Goal: Find specific page/section: Find specific page/section

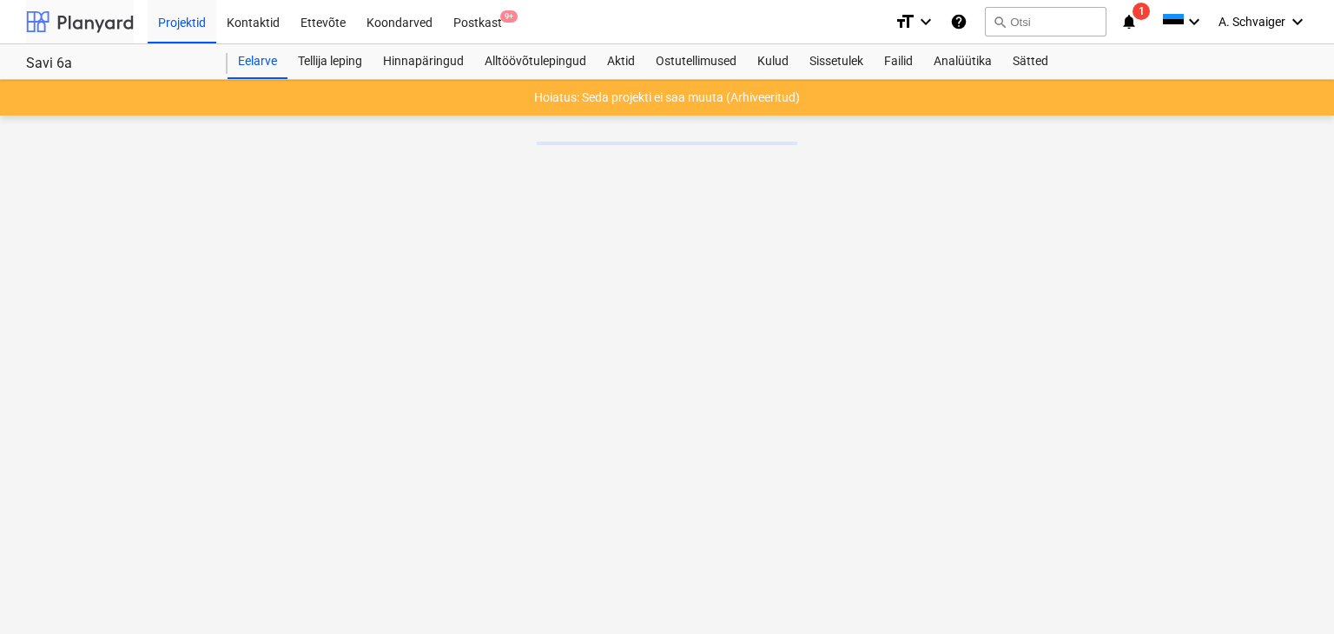
click at [75, 23] on div at bounding box center [80, 21] width 108 height 43
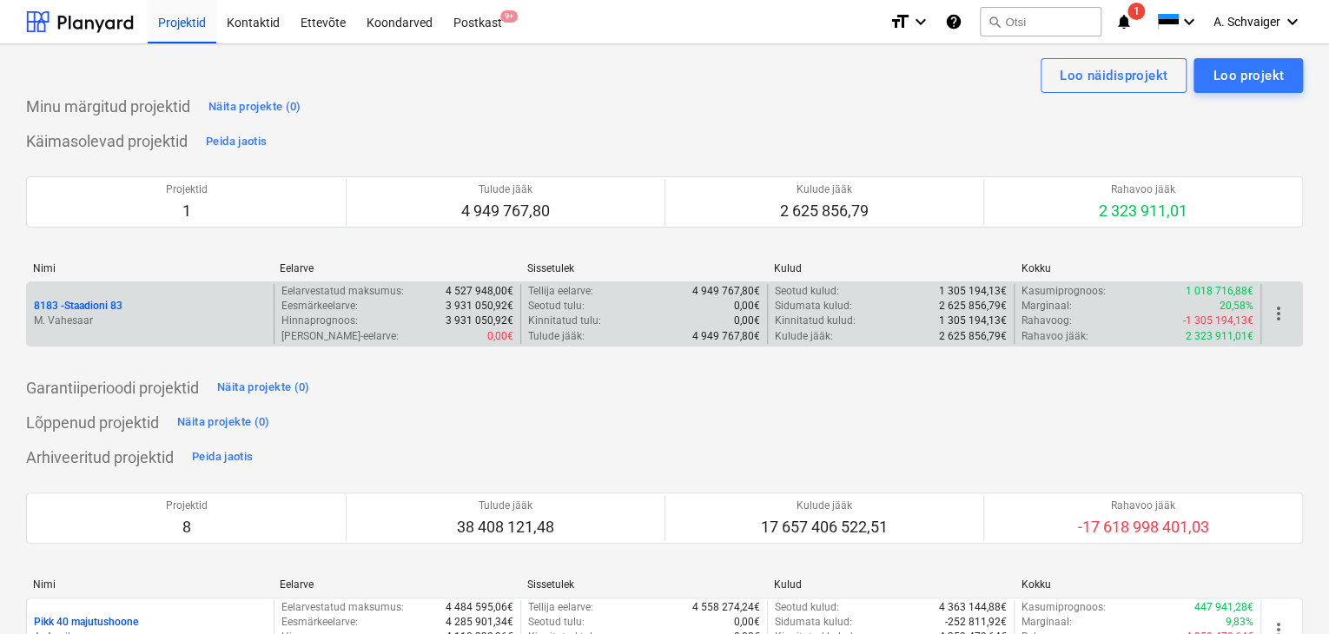
click at [162, 310] on div "8183 - Staadioni 83" at bounding box center [150, 306] width 233 height 15
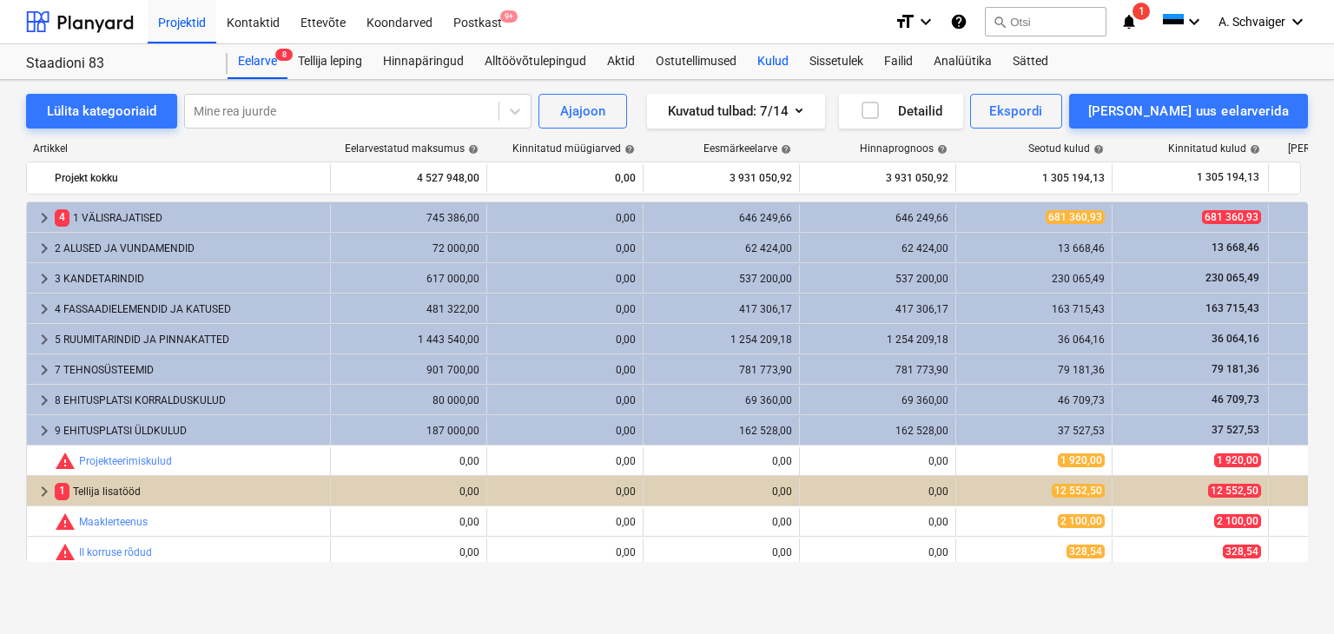
click at [782, 62] on div "Kulud" at bounding box center [773, 61] width 52 height 35
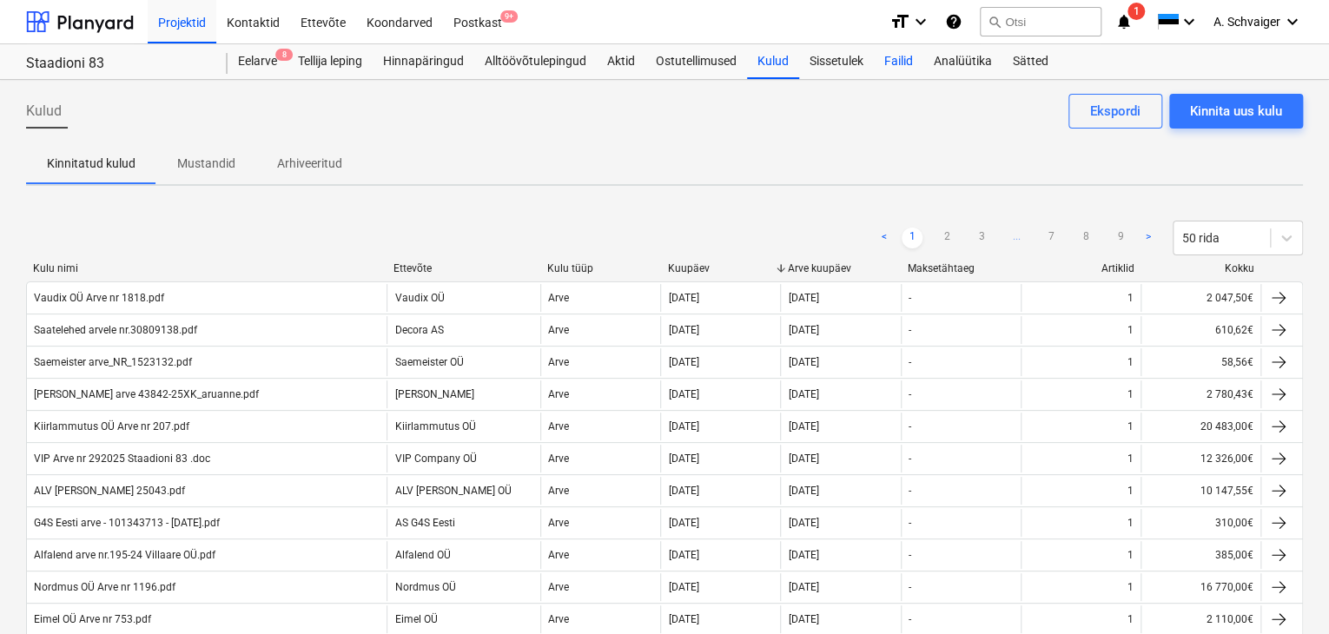
click at [887, 61] on div "Failid" at bounding box center [899, 61] width 50 height 35
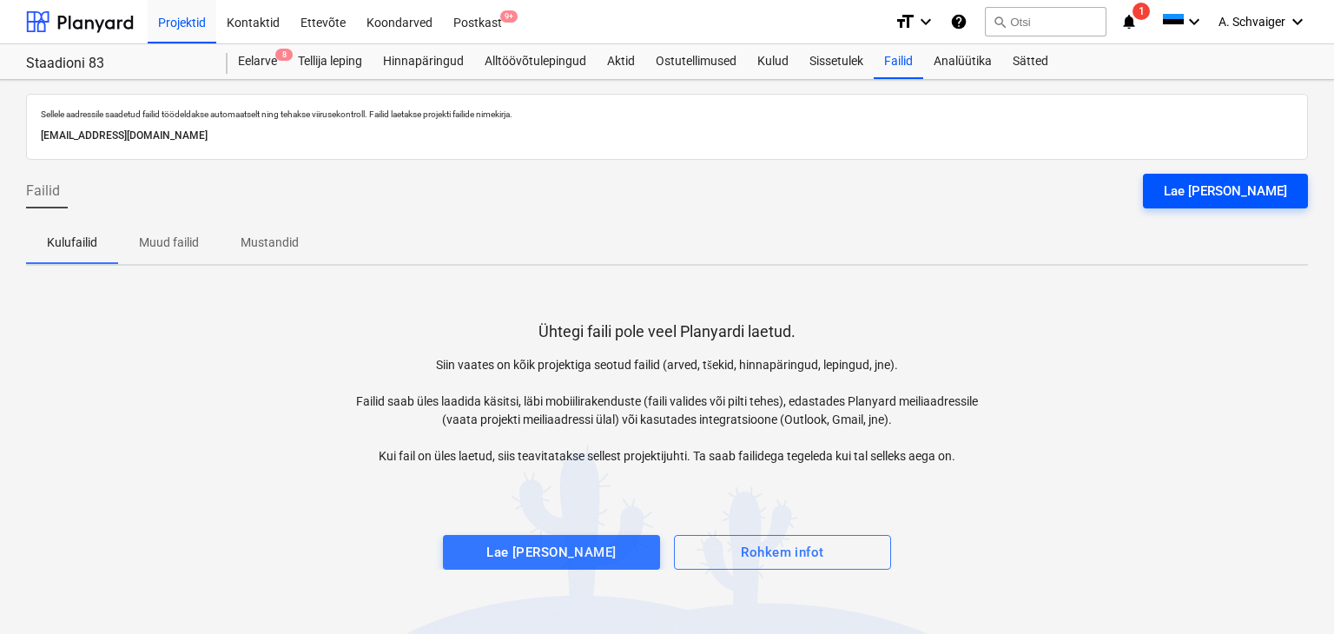
click at [1244, 188] on div "Lae [PERSON_NAME]" at bounding box center [1225, 191] width 123 height 23
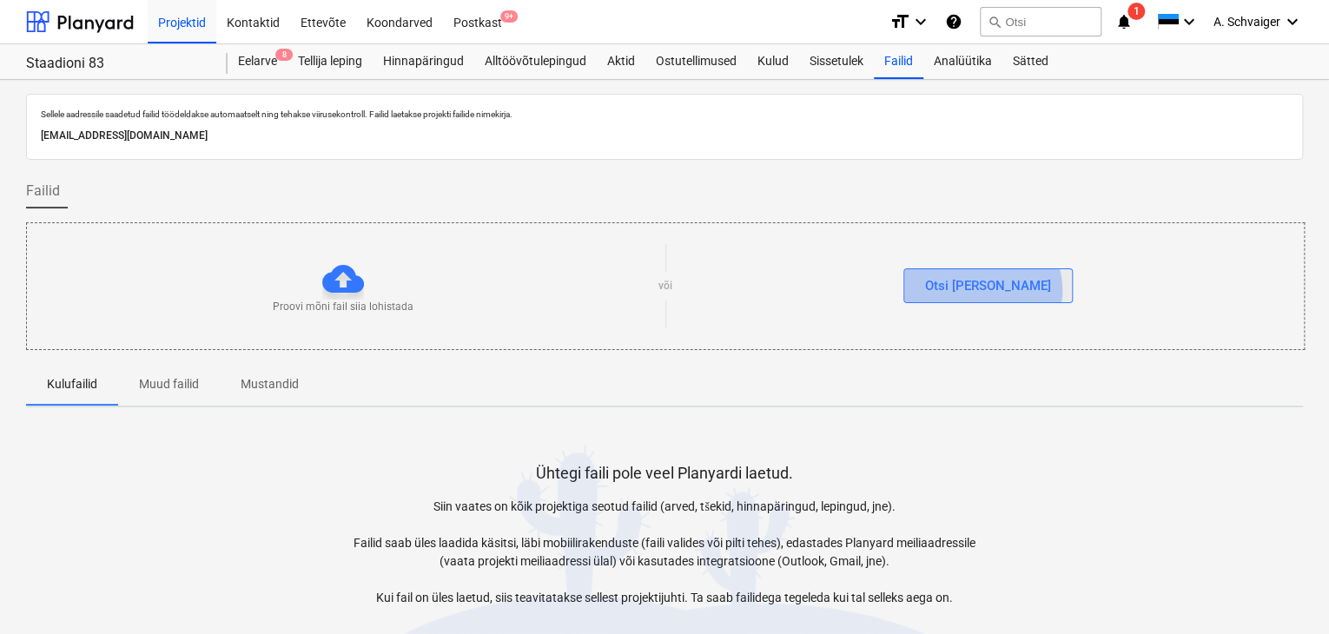
click at [1018, 289] on button "Otsi [PERSON_NAME]" at bounding box center [987, 285] width 169 height 35
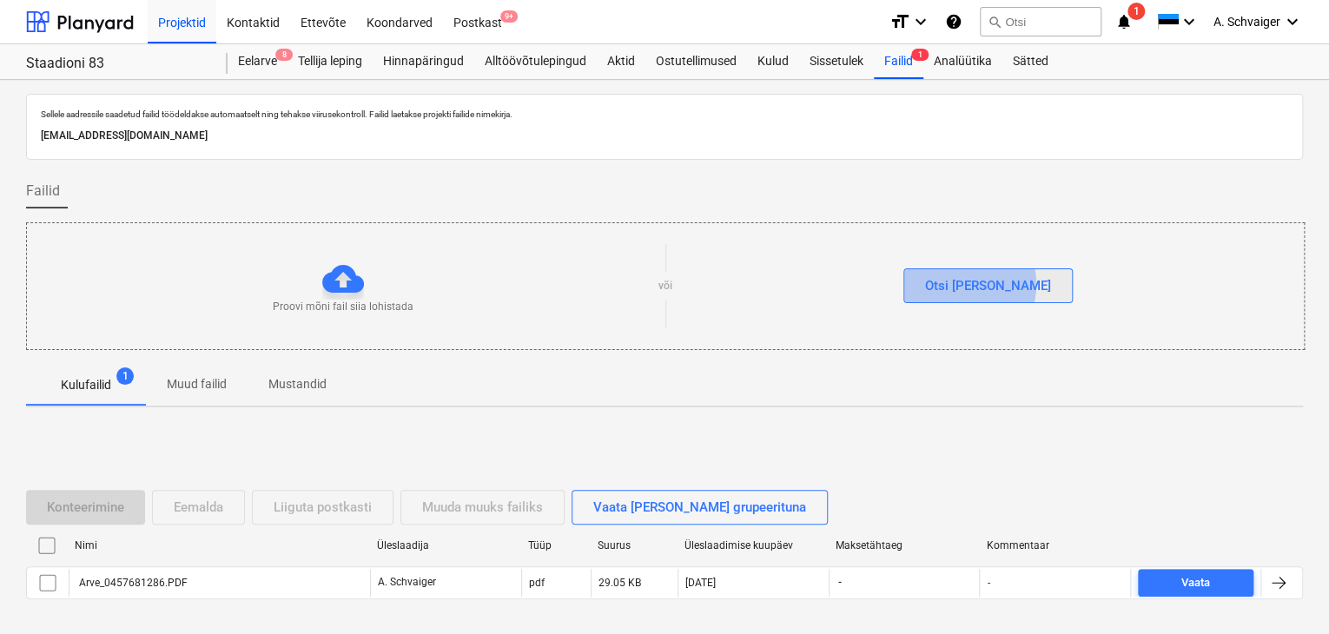
click at [1005, 283] on div "Otsi [PERSON_NAME]" at bounding box center [988, 285] width 126 height 23
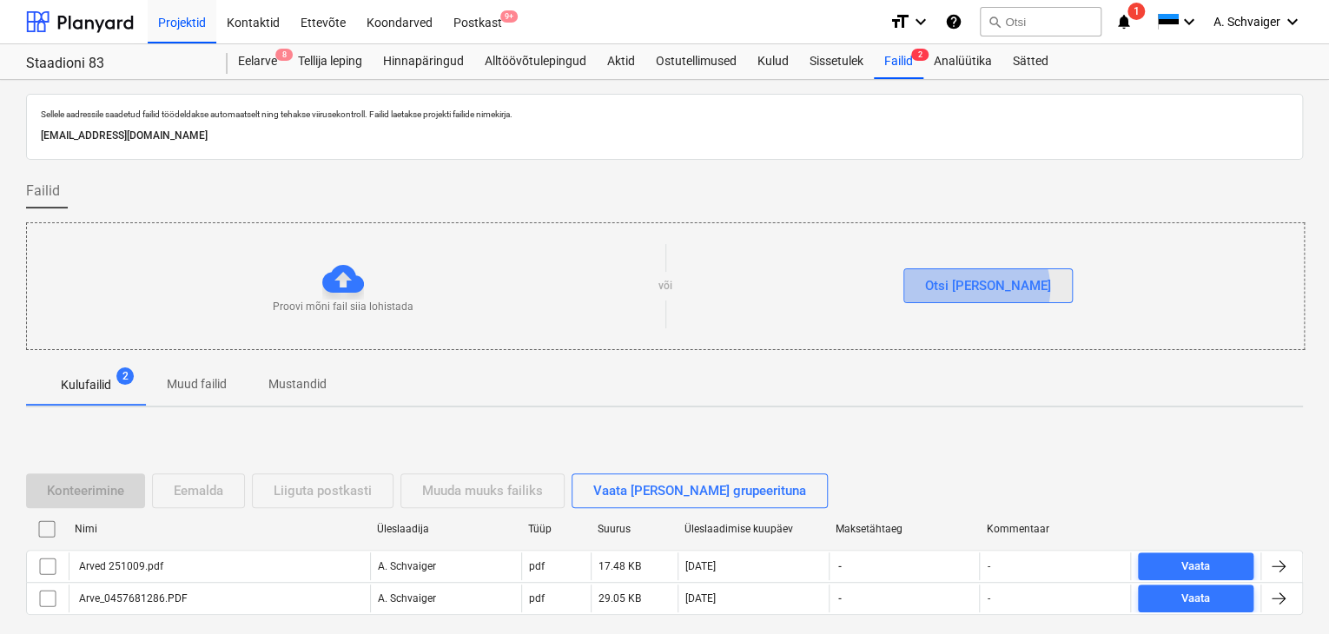
click at [1012, 287] on div "Otsi [PERSON_NAME]" at bounding box center [988, 285] width 126 height 23
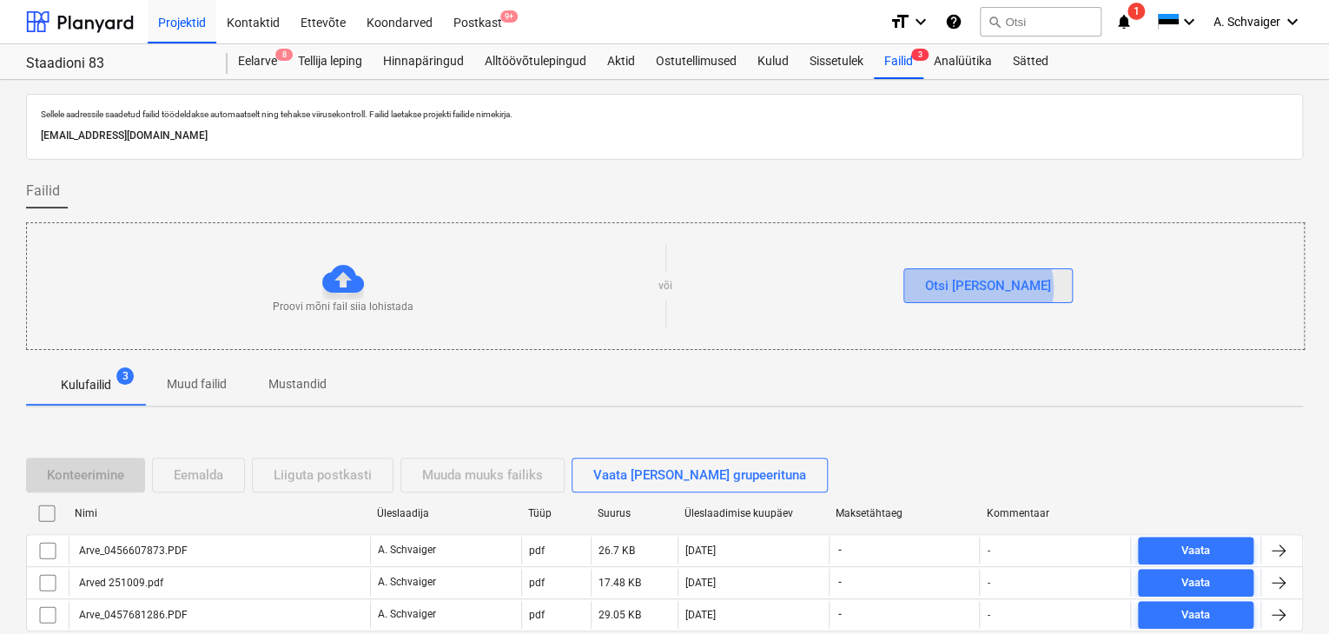
click at [1013, 287] on button "Otsi [PERSON_NAME]" at bounding box center [987, 285] width 169 height 35
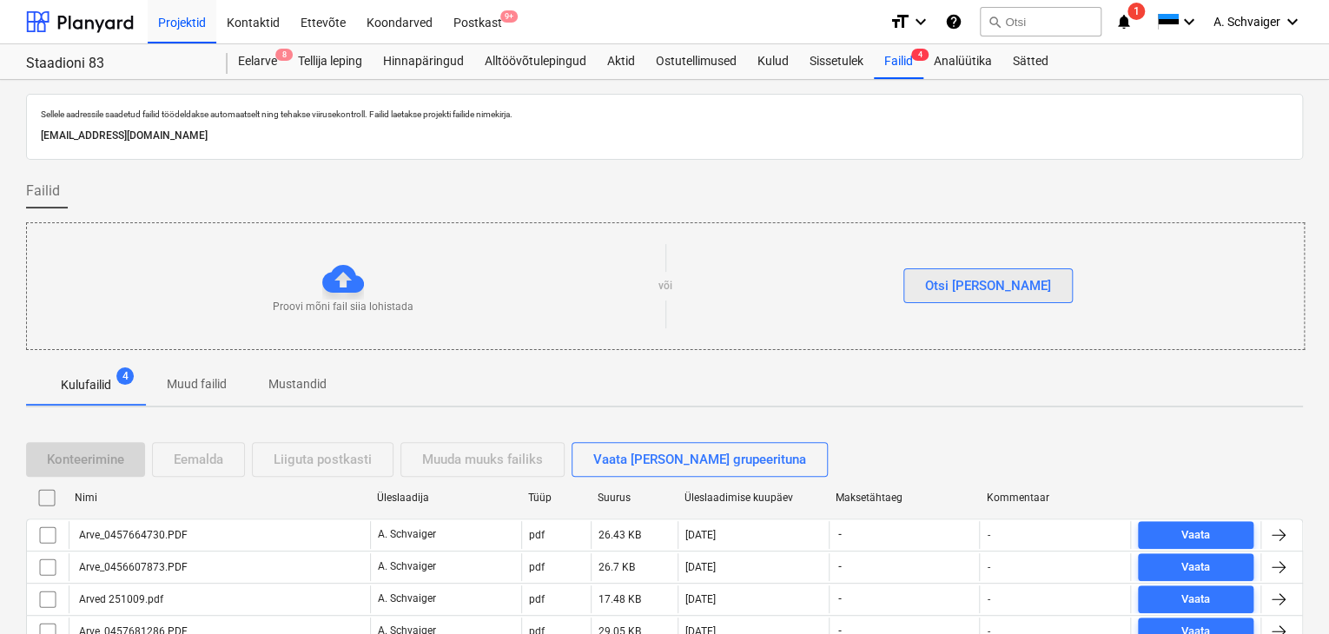
click at [984, 286] on div "Otsi [PERSON_NAME]" at bounding box center [988, 285] width 126 height 23
